Goal: Obtain resource: Download file/media

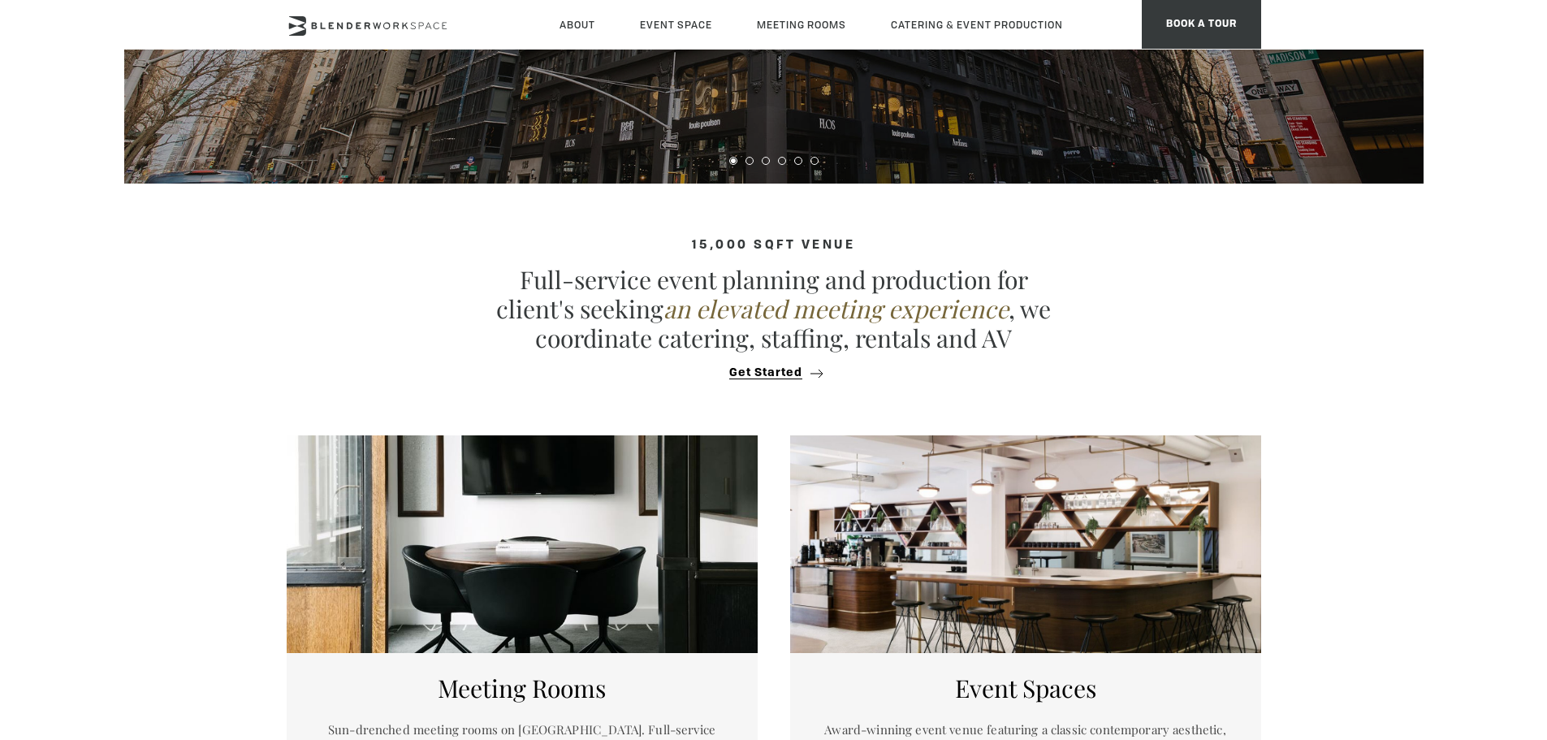
scroll to position [383, 0]
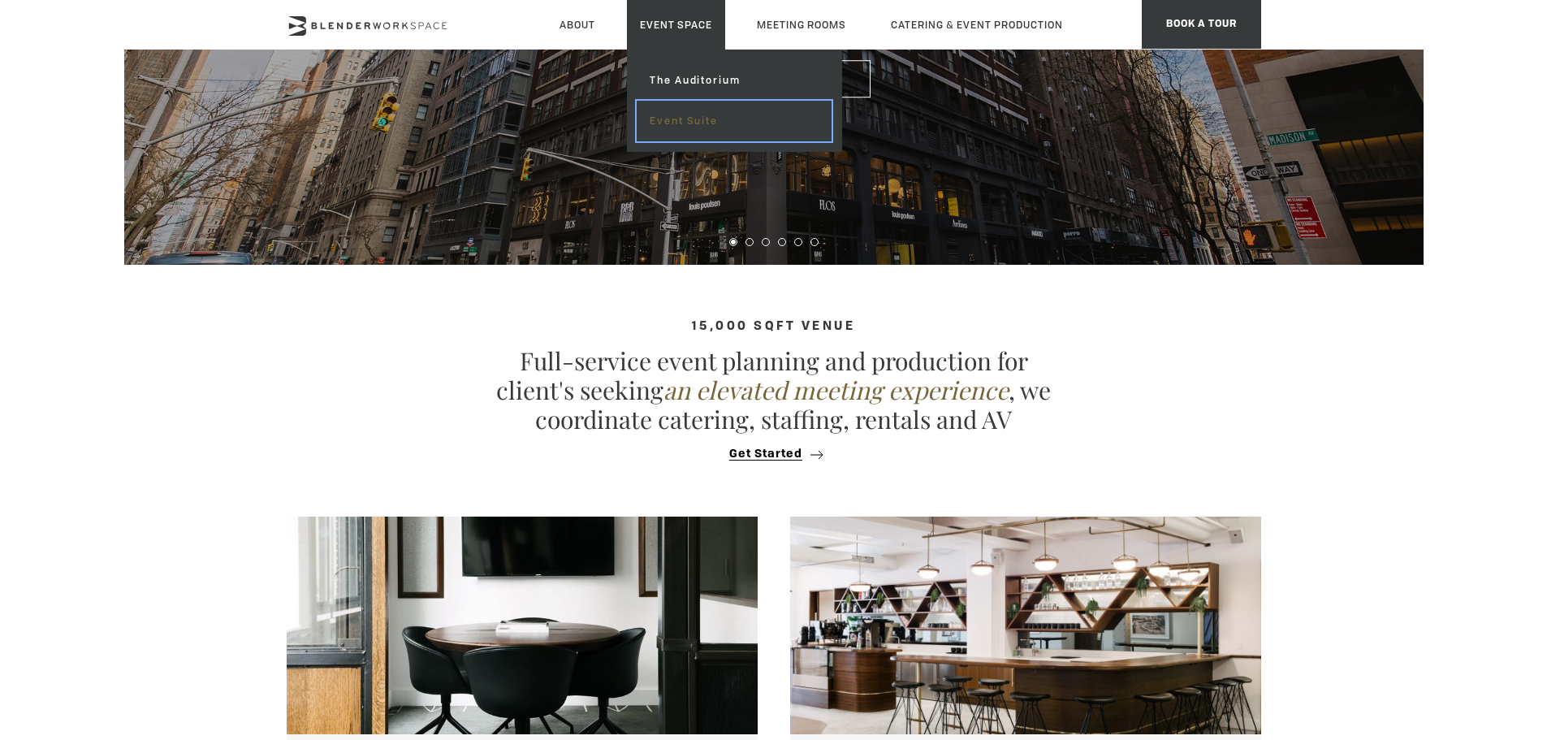
click at [677, 119] on link "Event Suite" at bounding box center [734, 121] width 194 height 41
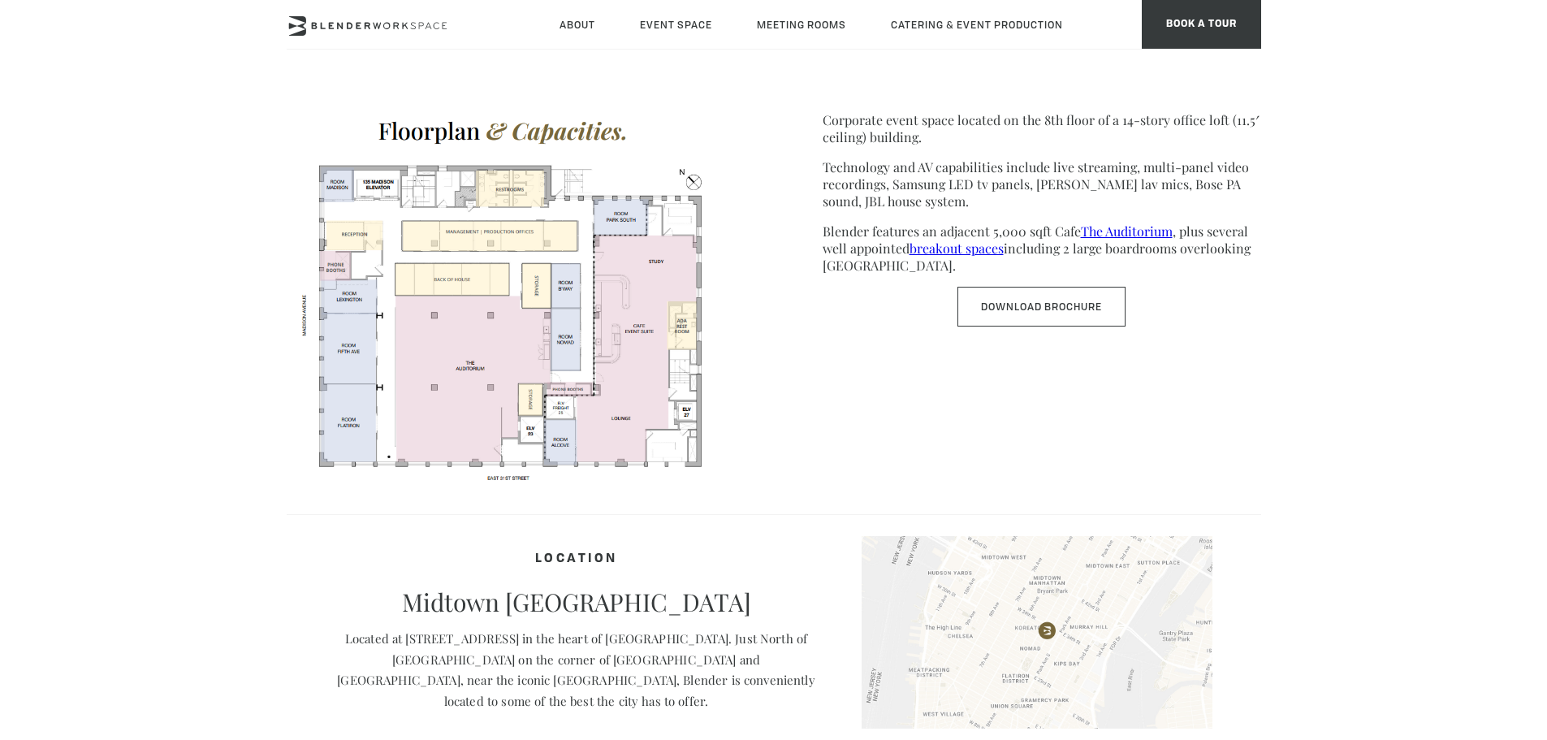
scroll to position [839, 0]
click at [1044, 302] on link "Download Brochure" at bounding box center [1041, 306] width 168 height 40
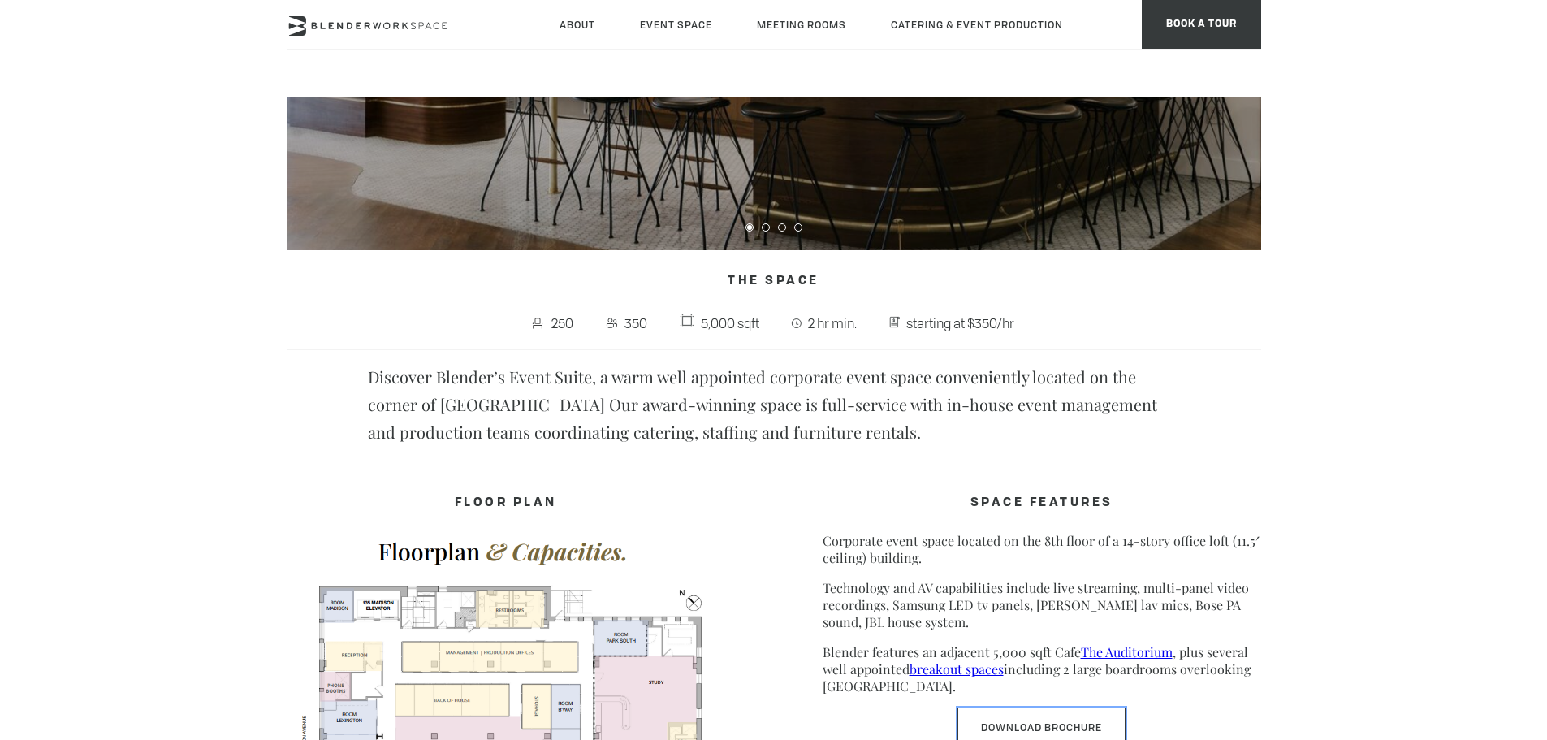
scroll to position [0, 0]
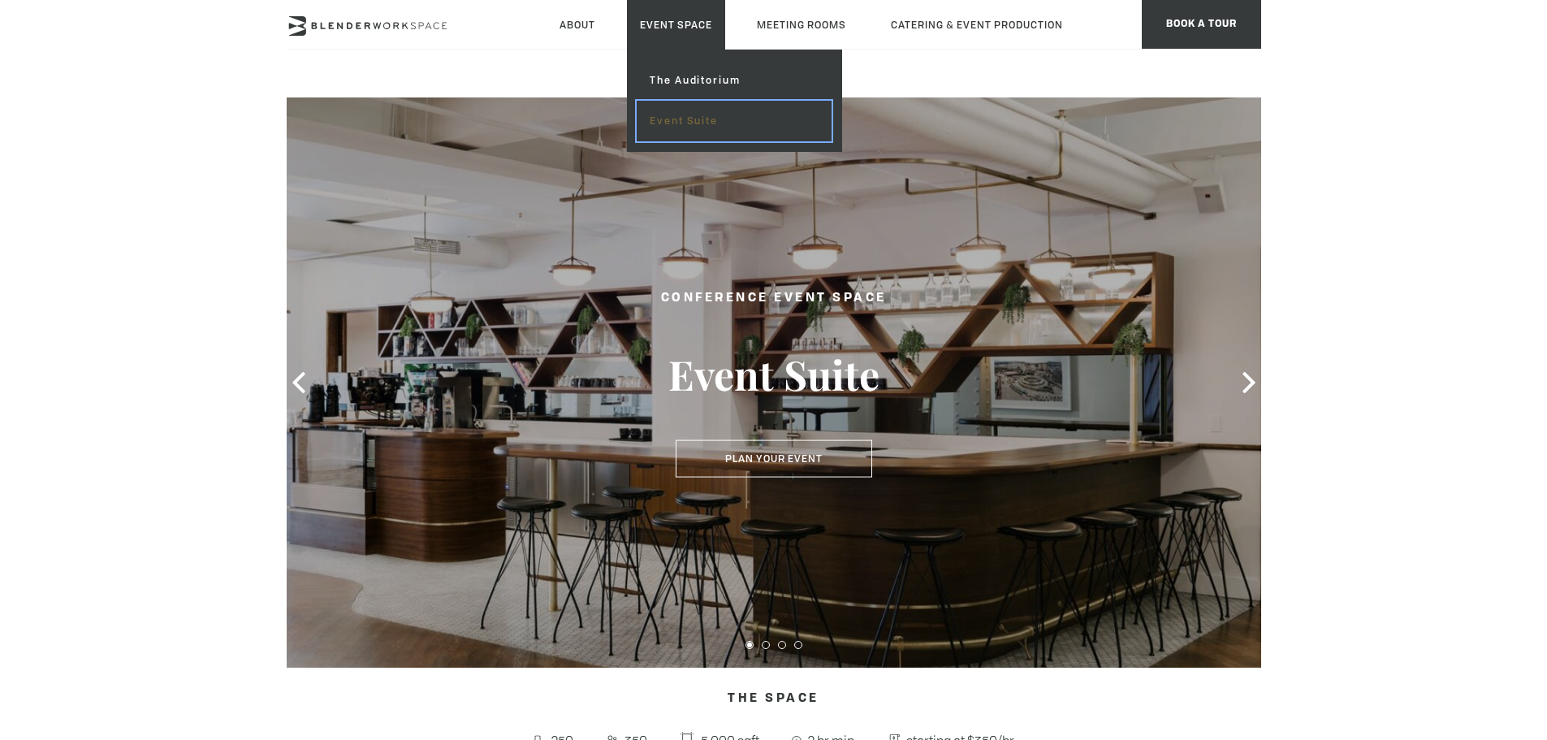
click at [681, 110] on link "Event Suite" at bounding box center [734, 121] width 194 height 41
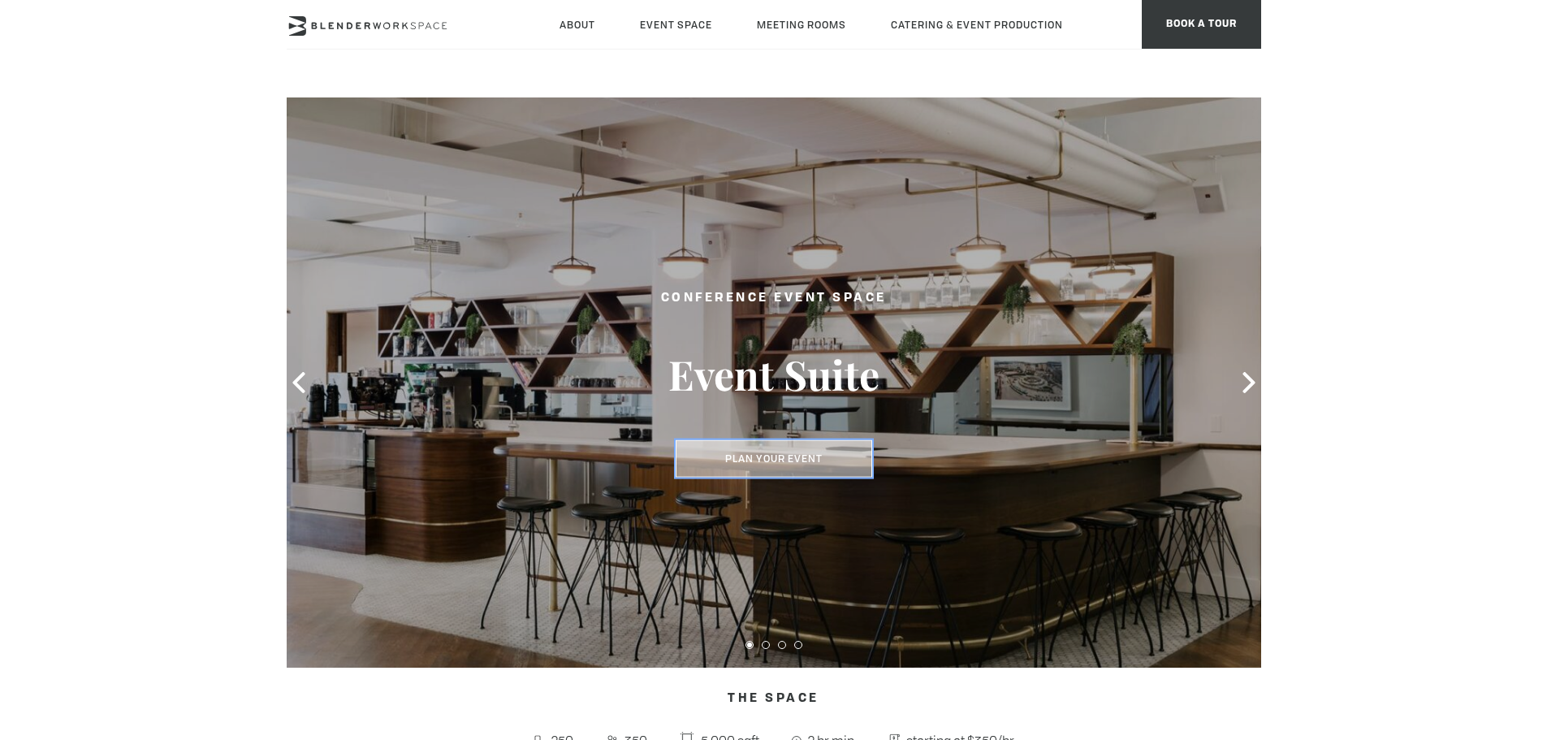
click at [759, 469] on button "Plan Your Event" at bounding box center [774, 458] width 197 height 37
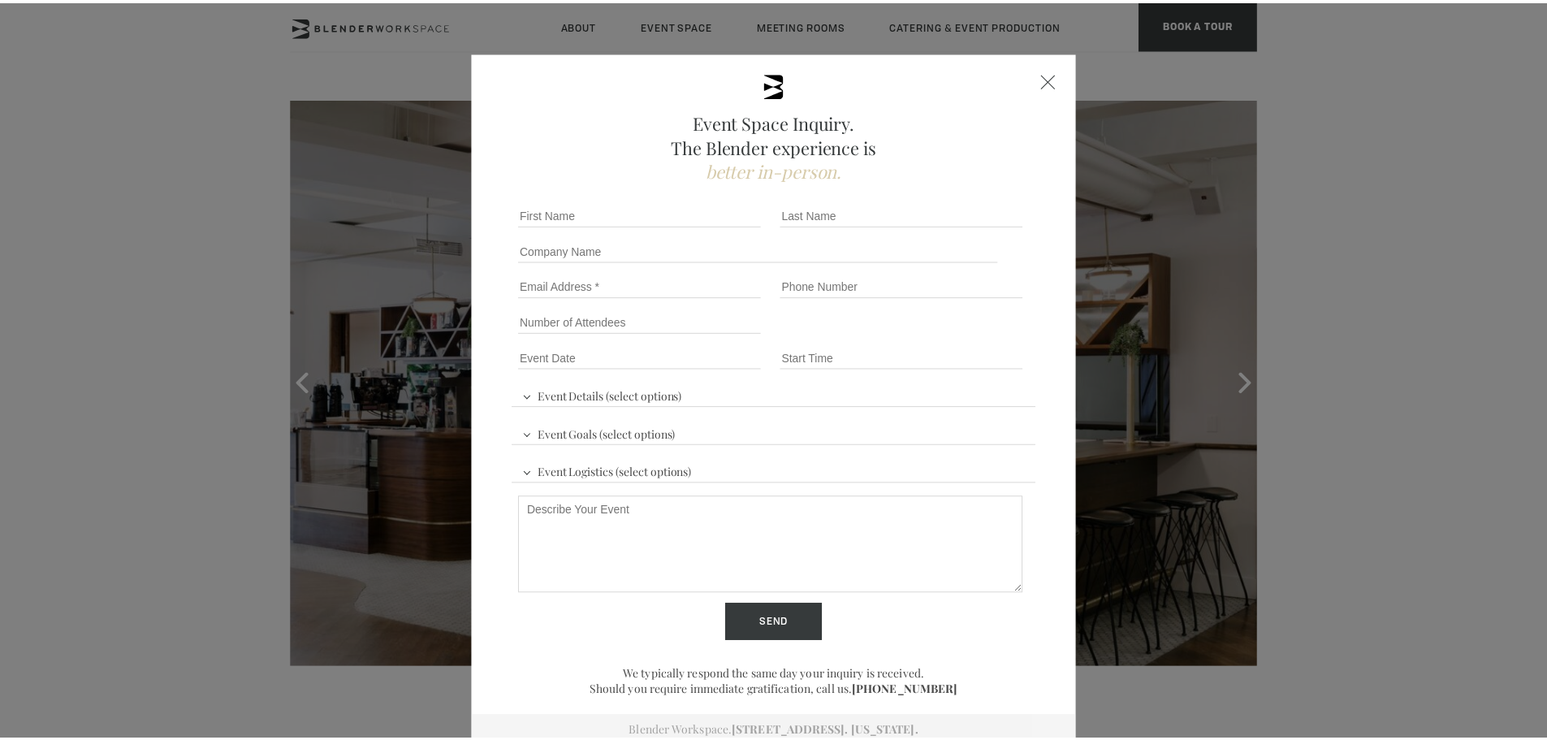
scroll to position [7, 0]
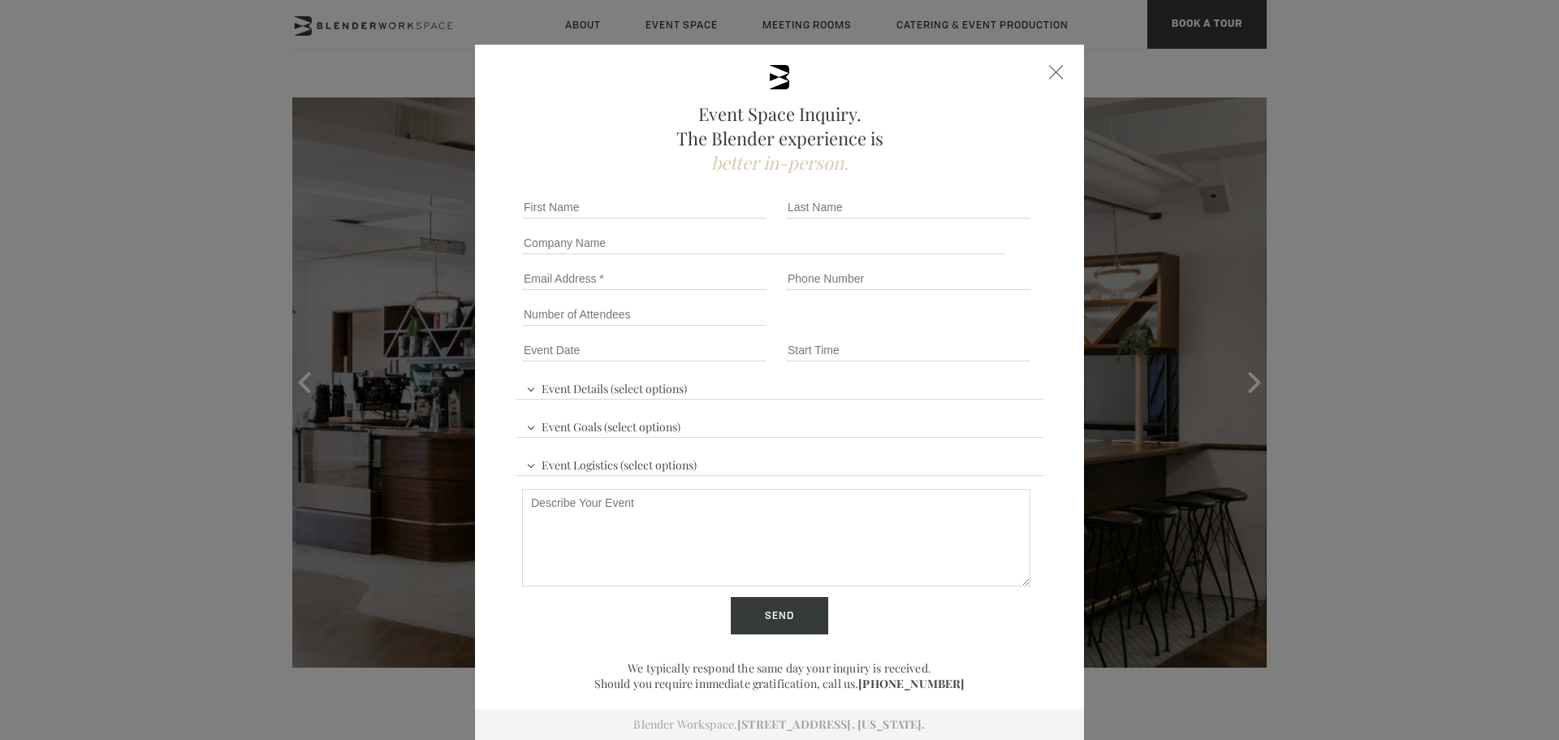
click at [1049, 76] on div at bounding box center [1056, 72] width 15 height 15
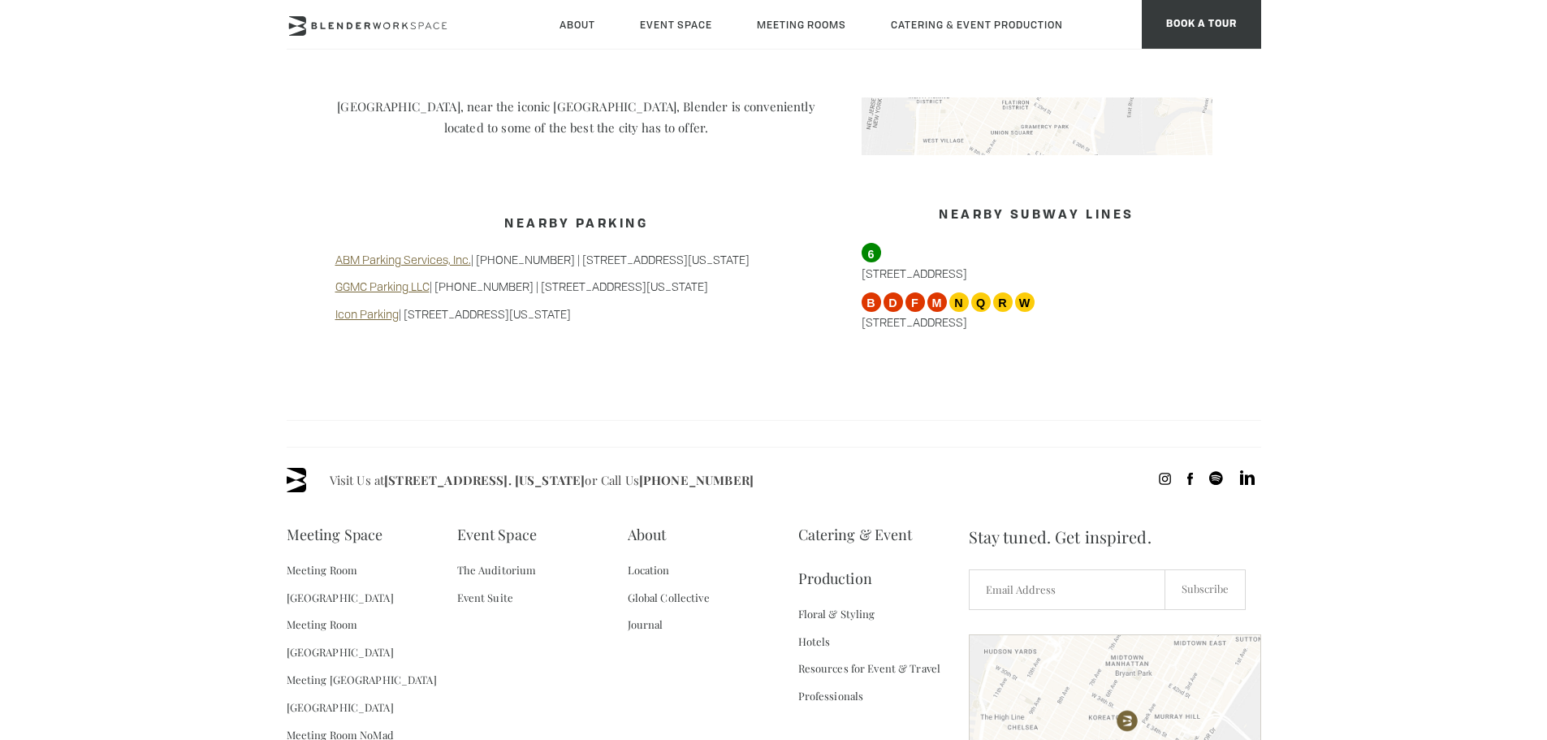
scroll to position [1550, 0]
